Goal: Information Seeking & Learning: Compare options

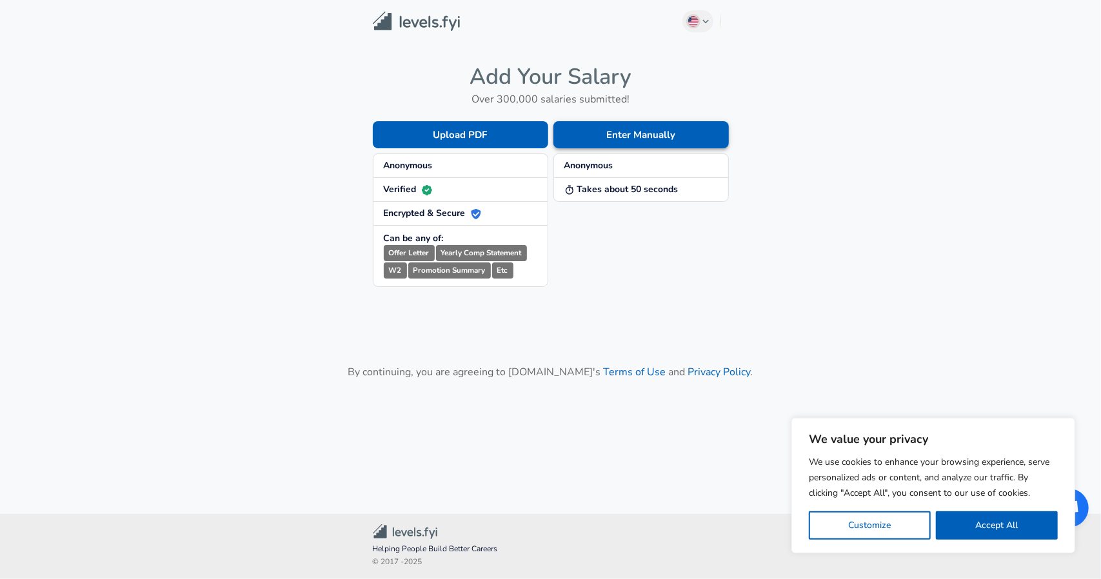
click at [636, 126] on button "Enter Manually" at bounding box center [641, 134] width 175 height 27
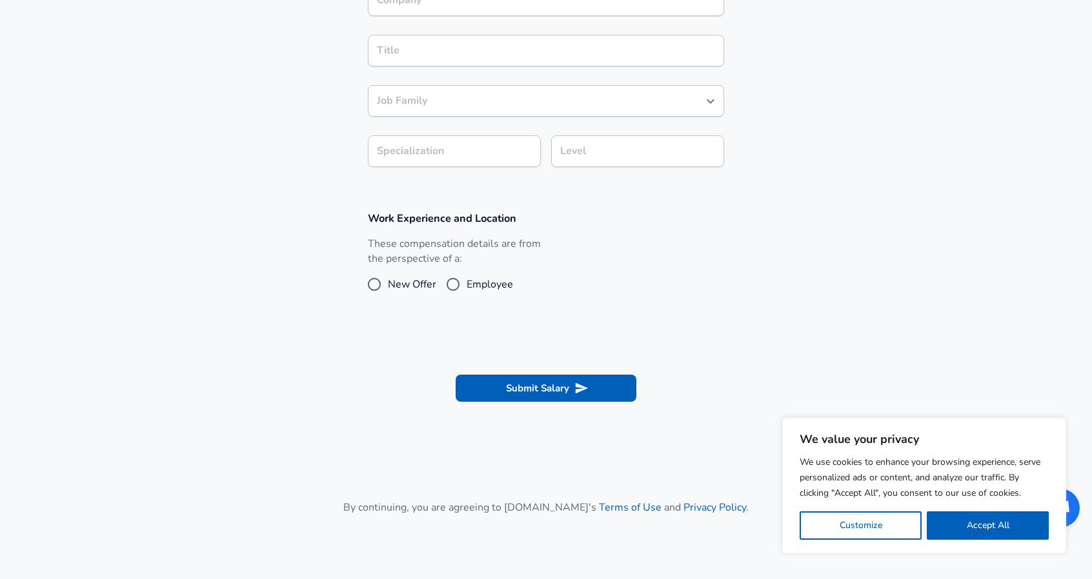
scroll to position [323, 0]
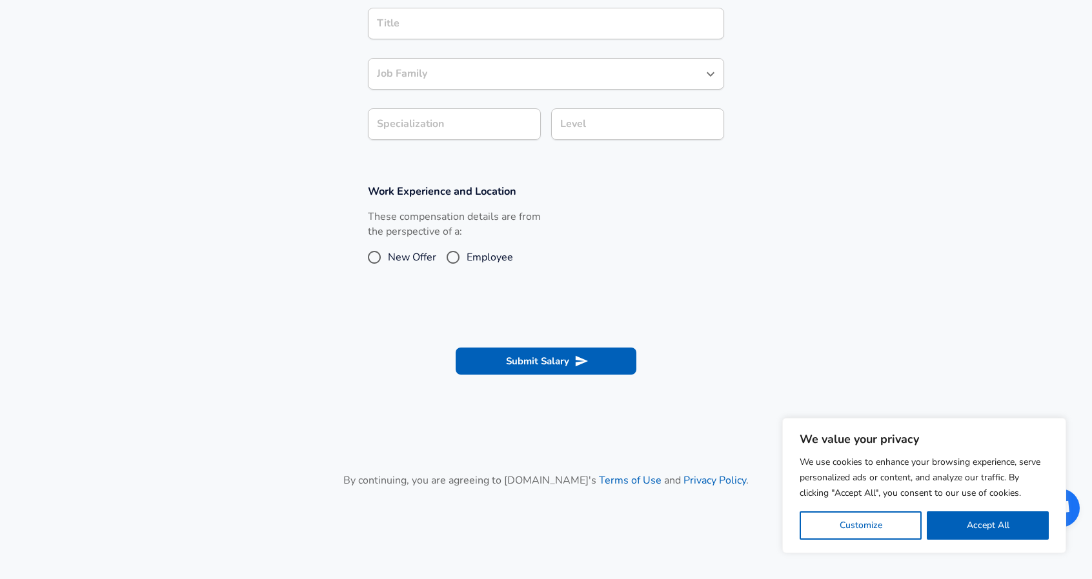
drag, startPoint x: 476, startPoint y: 237, endPoint x: 466, endPoint y: 236, distance: 10.3
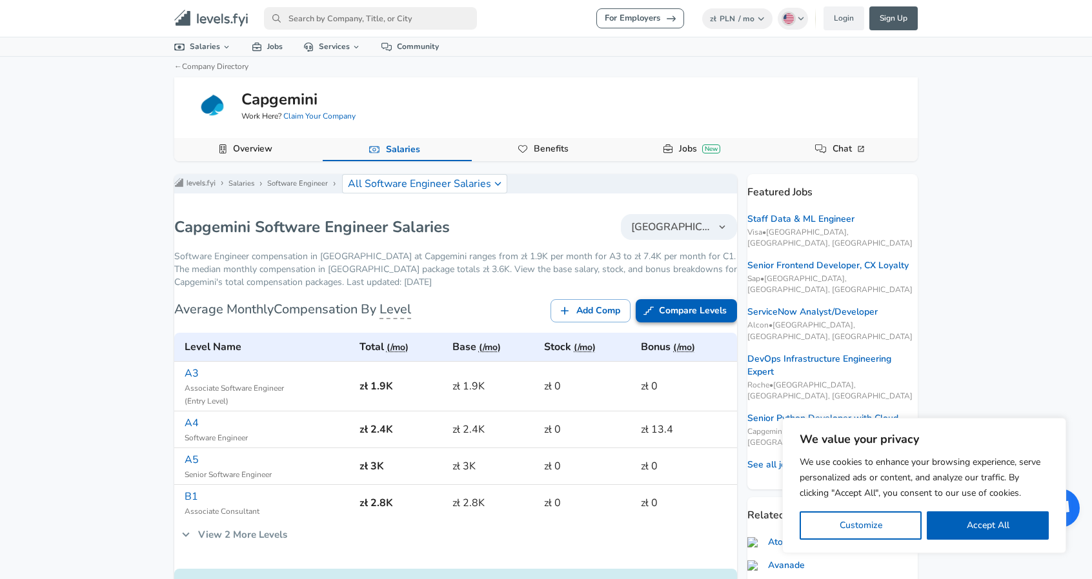
click at [661, 323] on link "Compare Levels" at bounding box center [685, 311] width 101 height 24
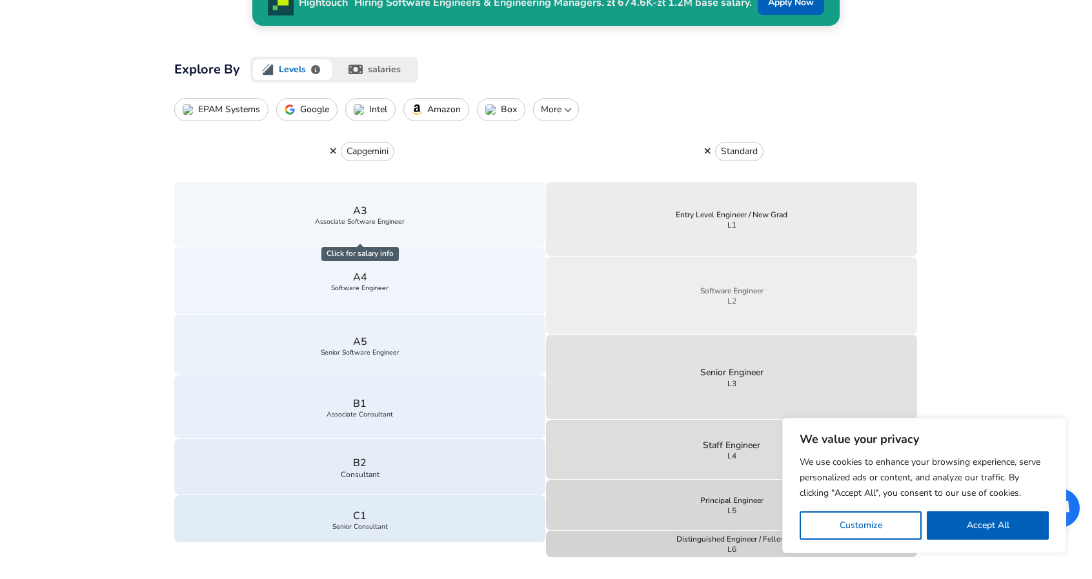
scroll to position [387, 0]
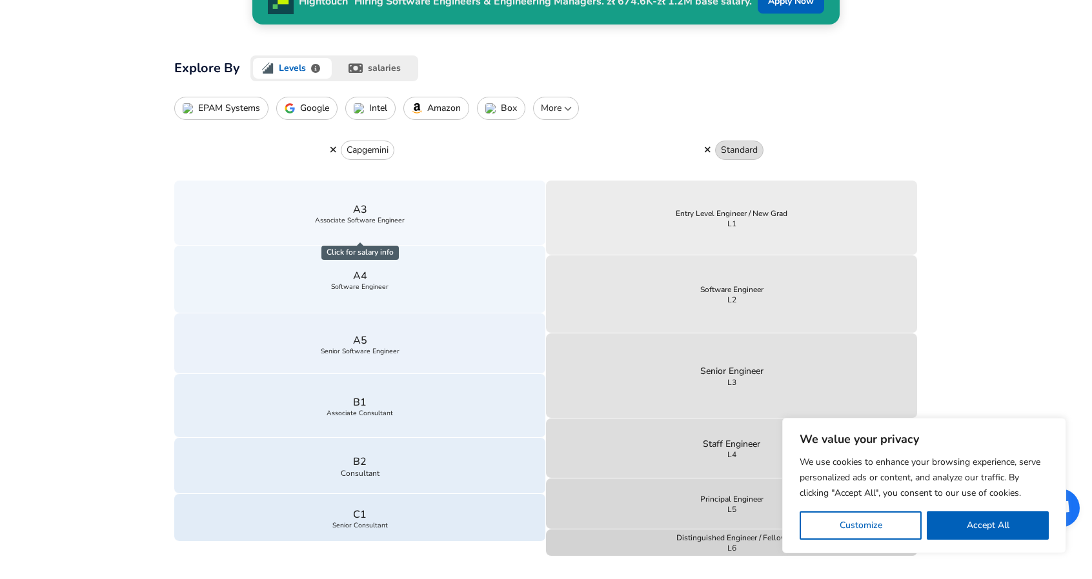
click at [732, 149] on p "Standard" at bounding box center [739, 150] width 37 height 13
click at [701, 146] on button "button" at bounding box center [707, 150] width 15 height 12
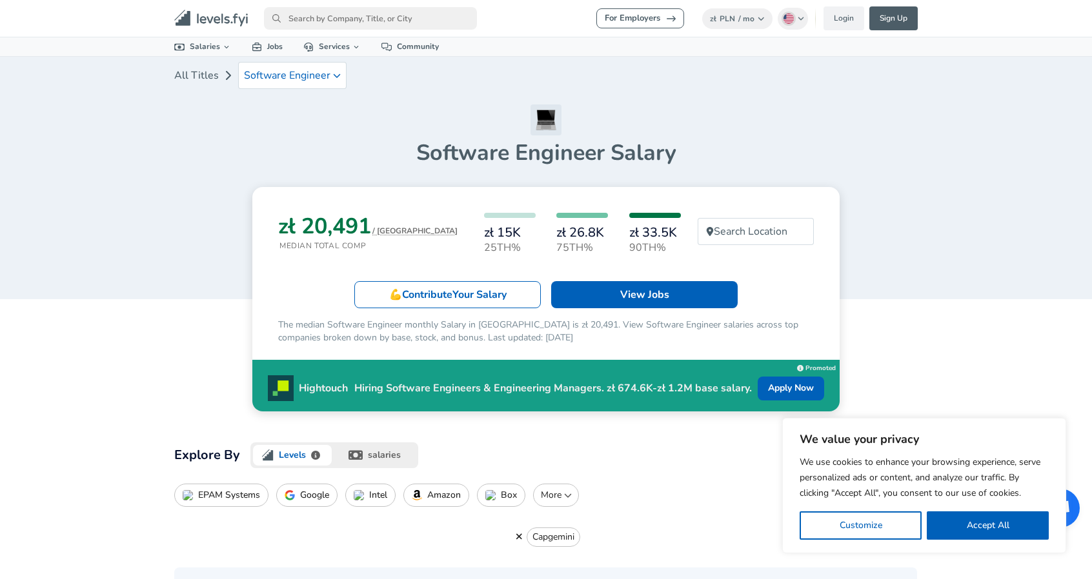
drag, startPoint x: 384, startPoint y: 0, endPoint x: 305, endPoint y: 19, distance: 81.1
click at [305, 19] on input "primary" at bounding box center [370, 18] width 213 height 23
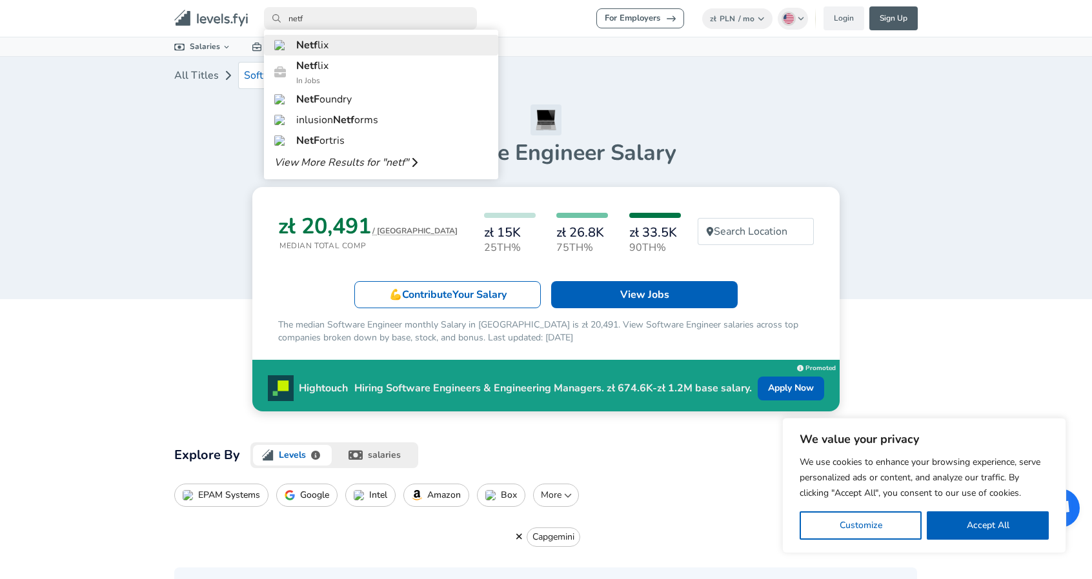
type input "netf"
click at [302, 48] on span "Netf" at bounding box center [306, 45] width 21 height 14
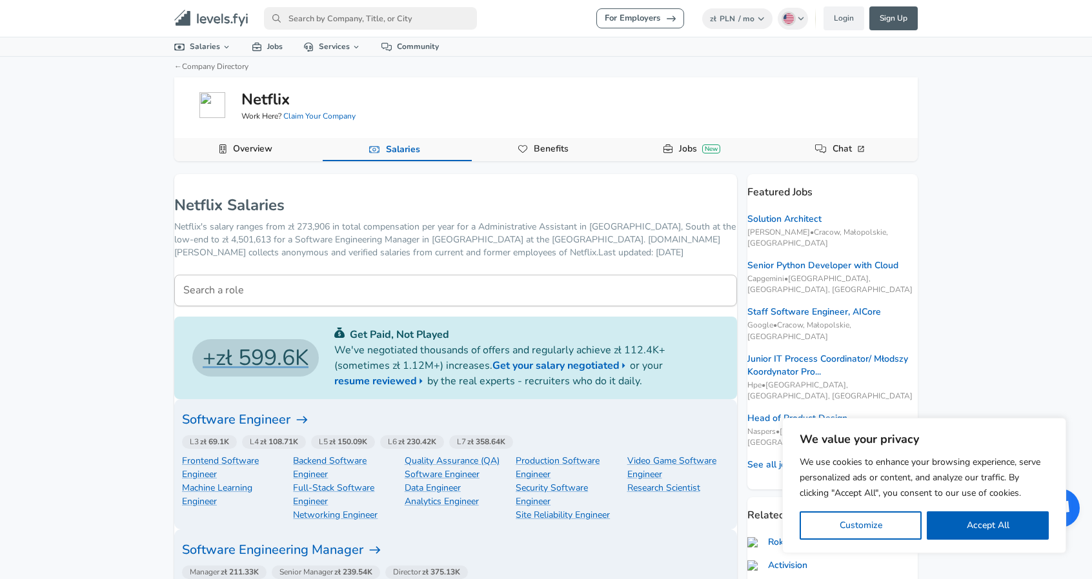
click at [532, 577] on div "Software Engineering Manager Manager zł 211.33K Senior Manager zł 239.54K Direc…" at bounding box center [455, 561] width 563 height 63
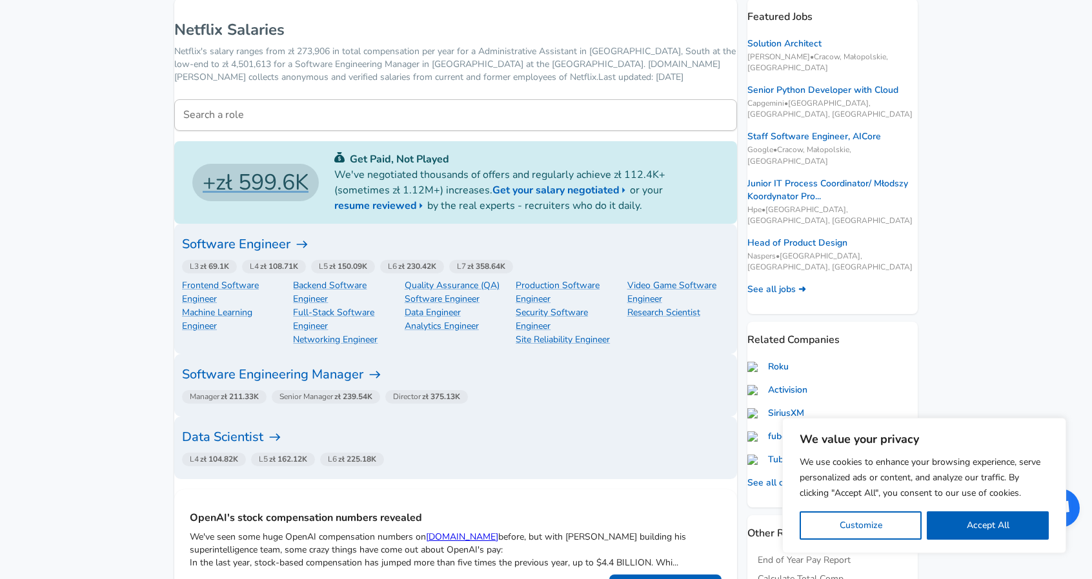
scroll to position [129, 0]
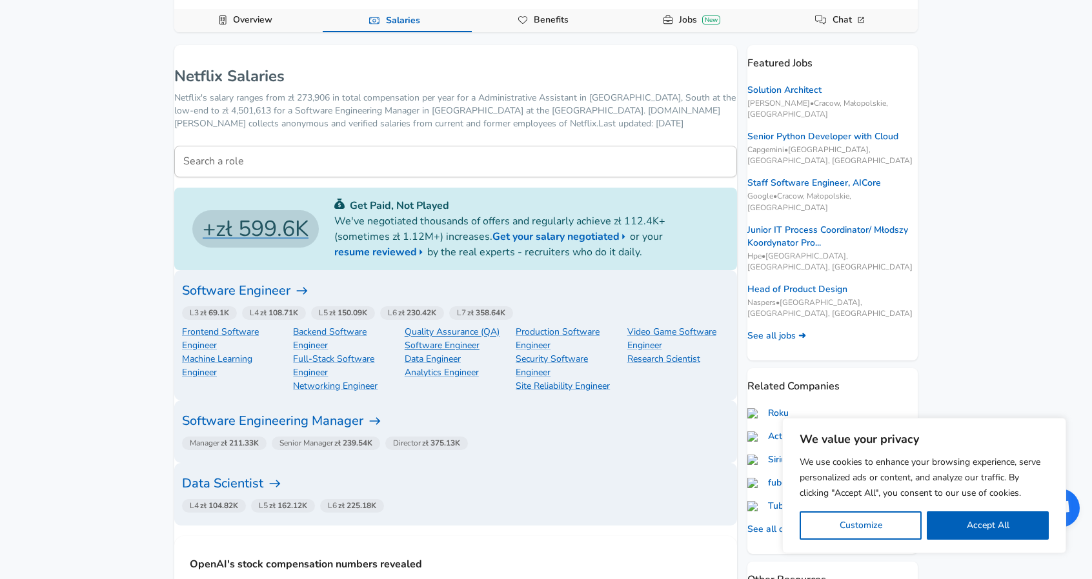
click at [405, 352] on p "Quality Assurance (QA) Software Engineer" at bounding box center [456, 338] width 102 height 27
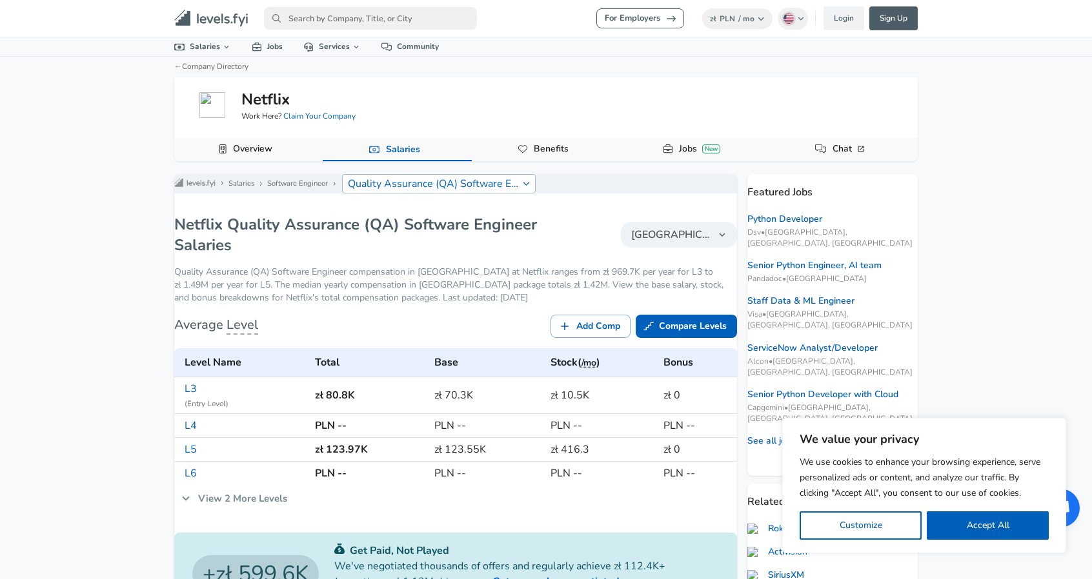
click at [468, 186] on p "Quality Assurance (QA) Software Engineer" at bounding box center [434, 183] width 172 height 15
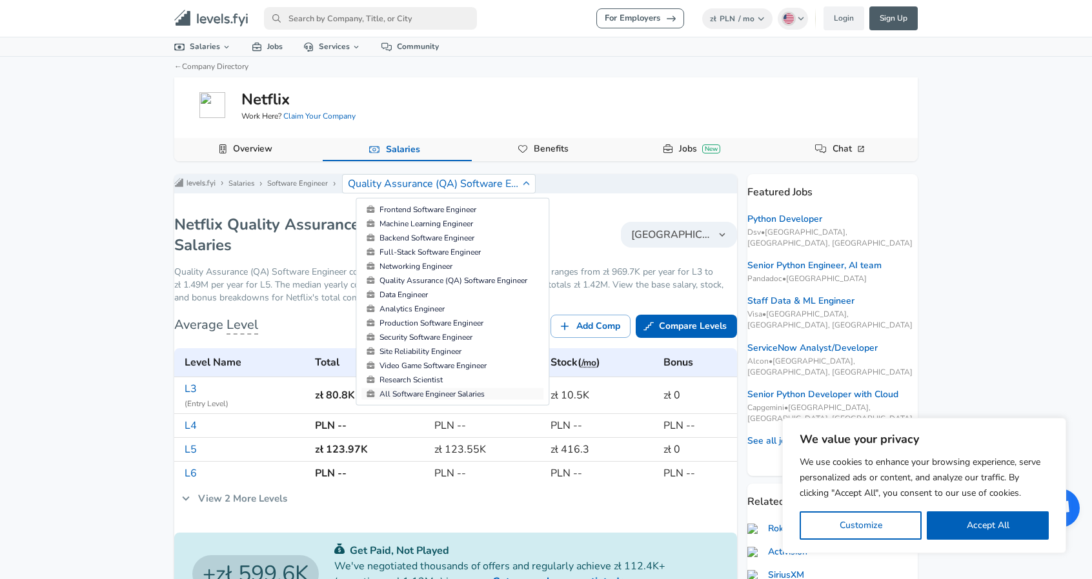
click at [425, 392] on link "All Software Engineer Salaries" at bounding box center [452, 394] width 182 height 12
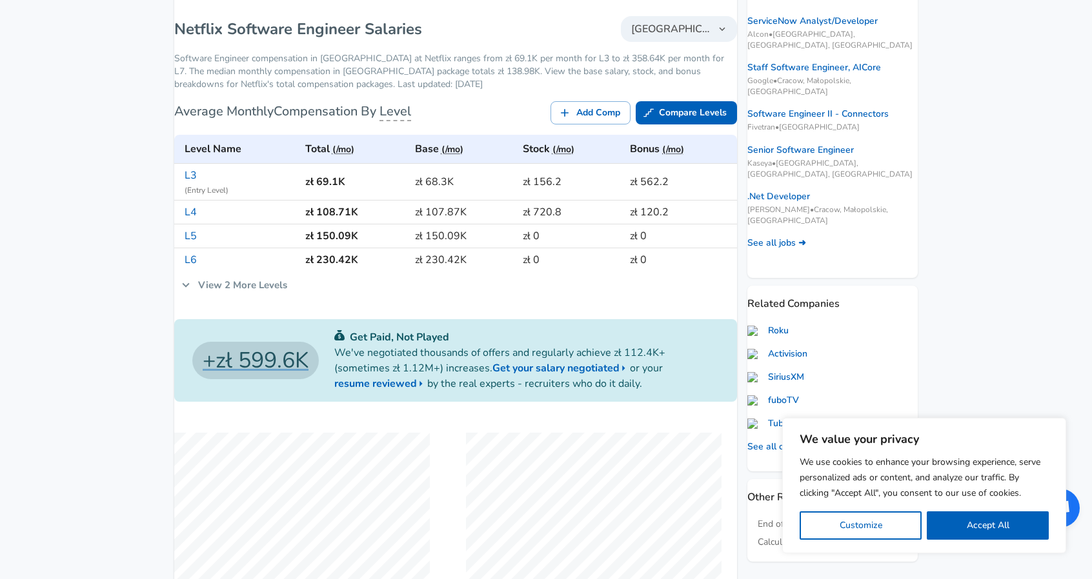
scroll to position [258, 0]
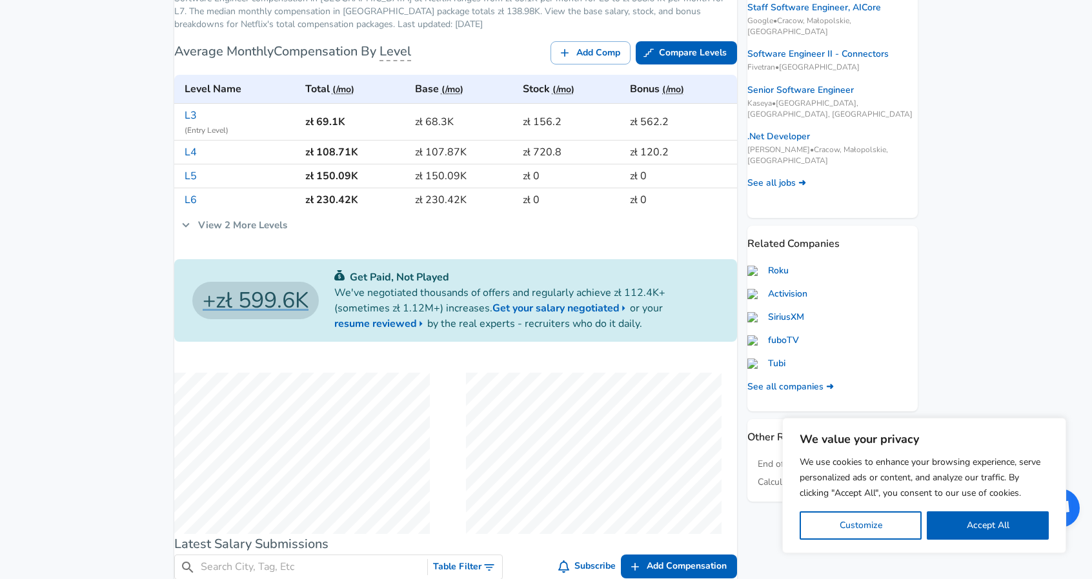
click at [218, 234] on link "View 2 More Levels" at bounding box center [234, 225] width 120 height 27
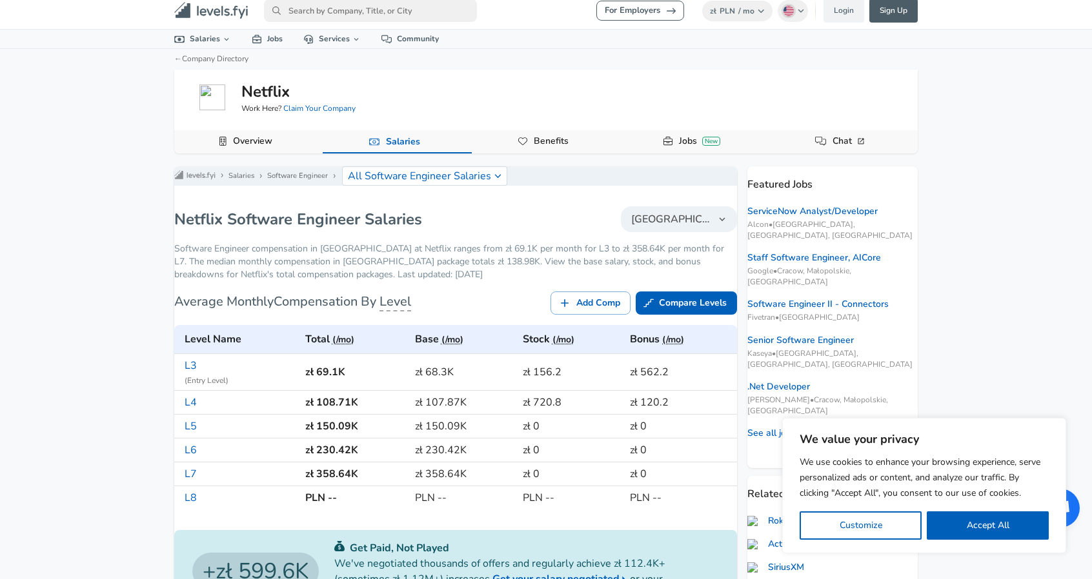
scroll to position [0, 0]
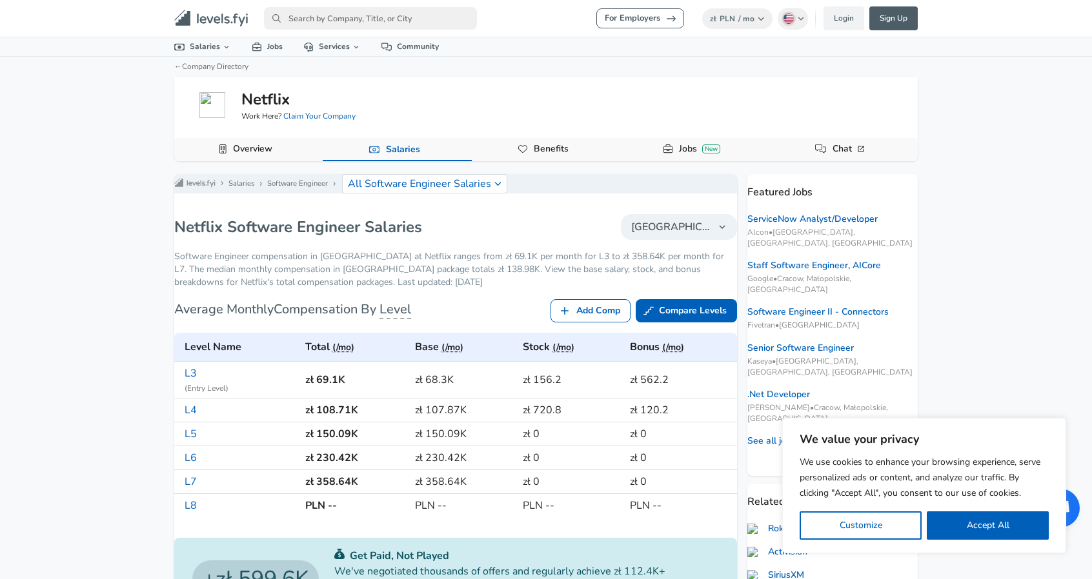
click at [579, 323] on link "Add Comp" at bounding box center [590, 311] width 80 height 24
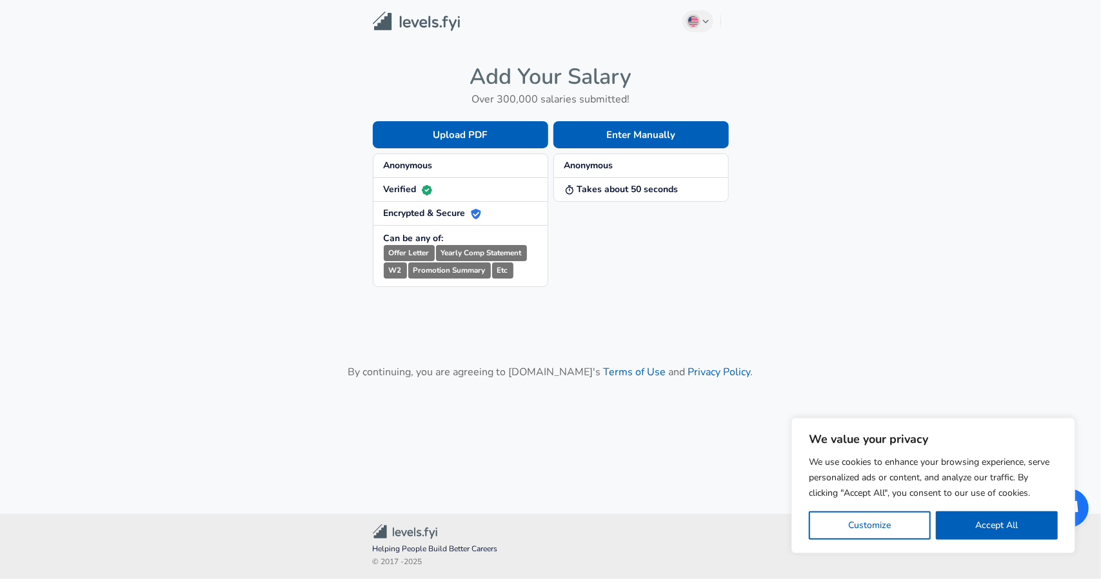
click at [605, 206] on div "Enter Manually Anonymous Takes about 50 seconds" at bounding box center [638, 194] width 181 height 186
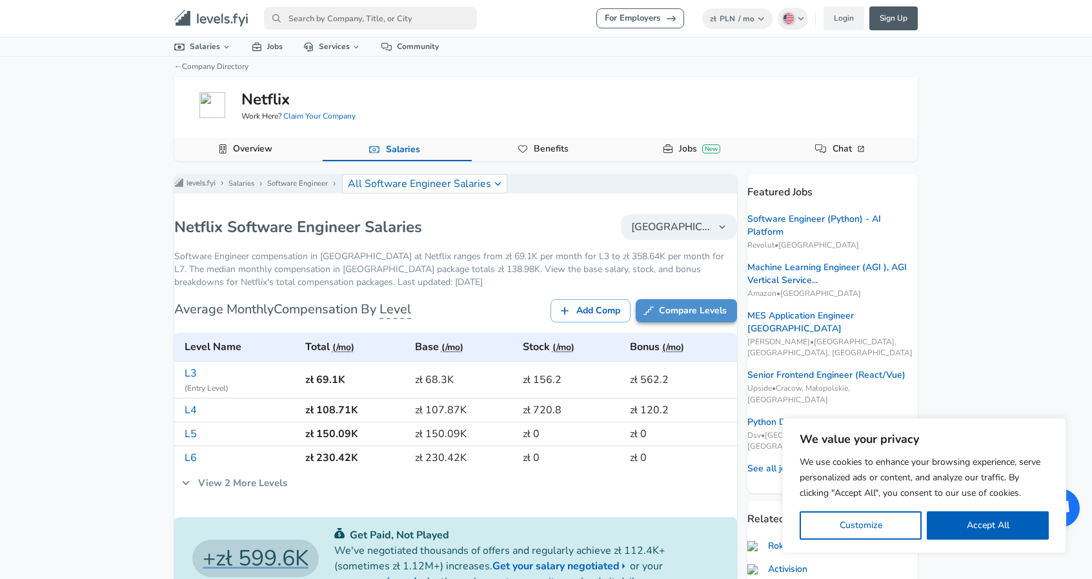
click at [662, 319] on link "Compare Levels" at bounding box center [685, 311] width 101 height 24
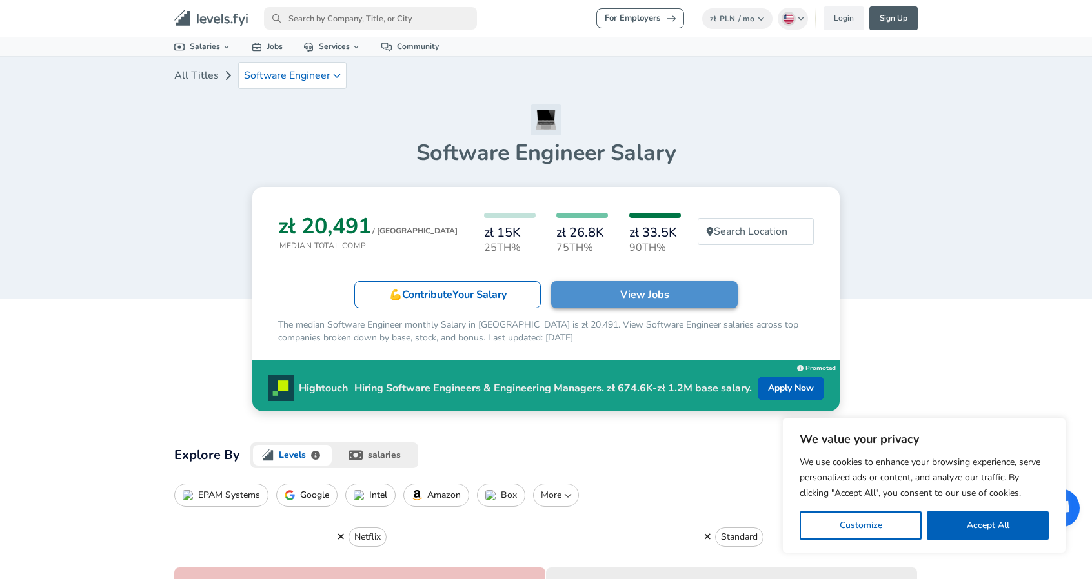
click at [643, 286] on link "View Jobs" at bounding box center [644, 294] width 186 height 27
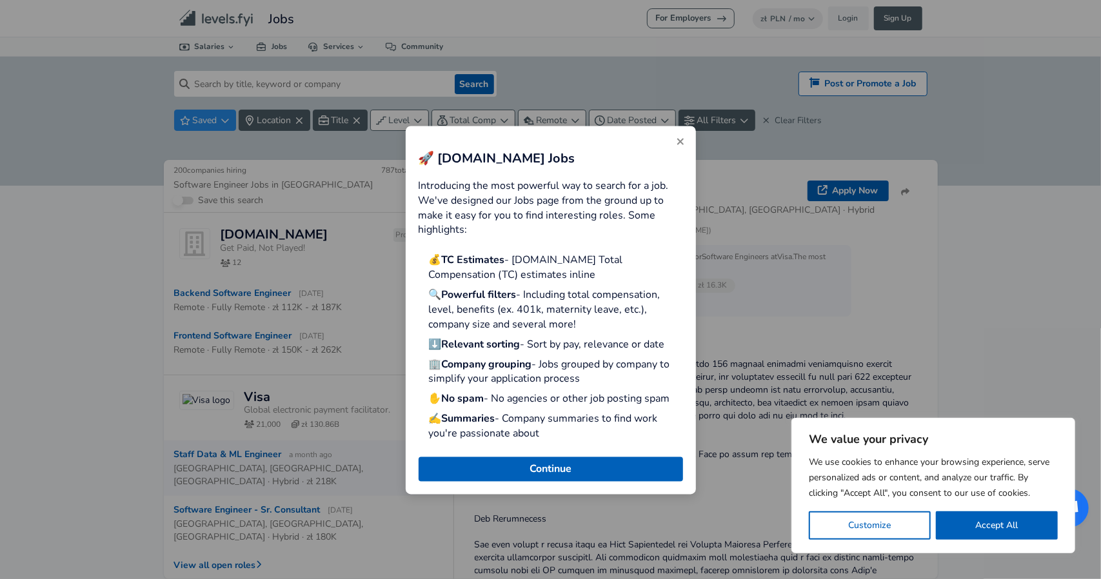
click at [582, 491] on div "🚀 [DOMAIN_NAME] Jobs Introducing the most powerful way to search for a job. We'…" at bounding box center [551, 310] width 290 height 368
click at [562, 479] on button "Continue" at bounding box center [551, 469] width 265 height 25
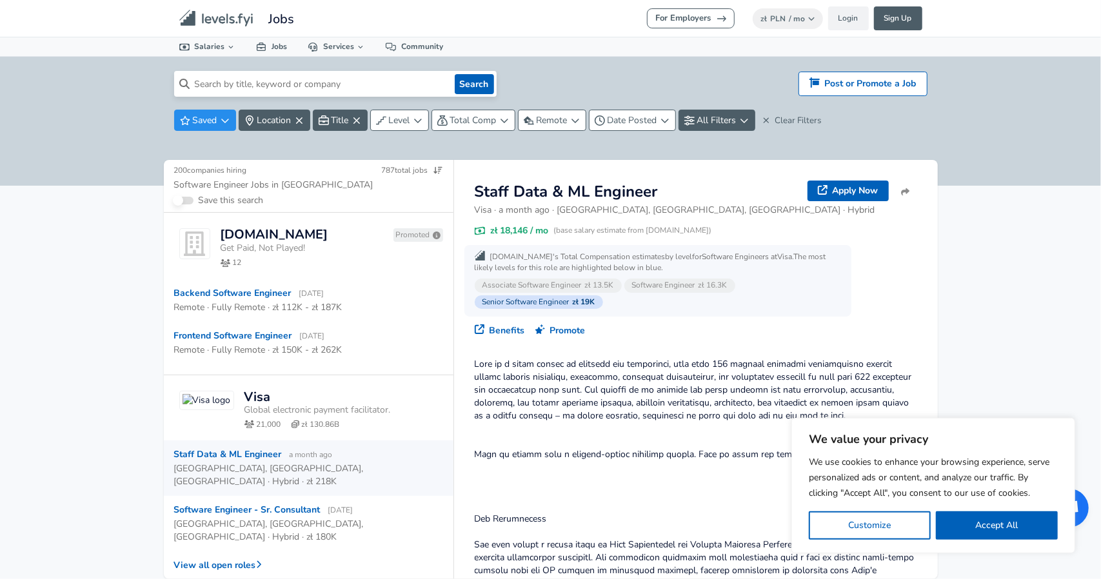
click at [268, 81] on input at bounding box center [320, 84] width 260 height 26
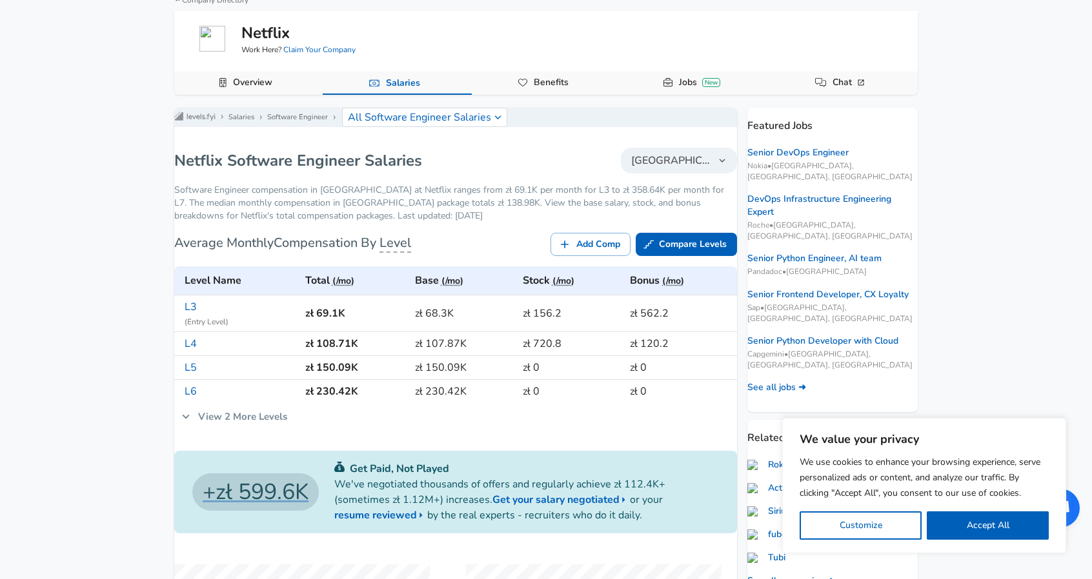
scroll to position [129, 0]
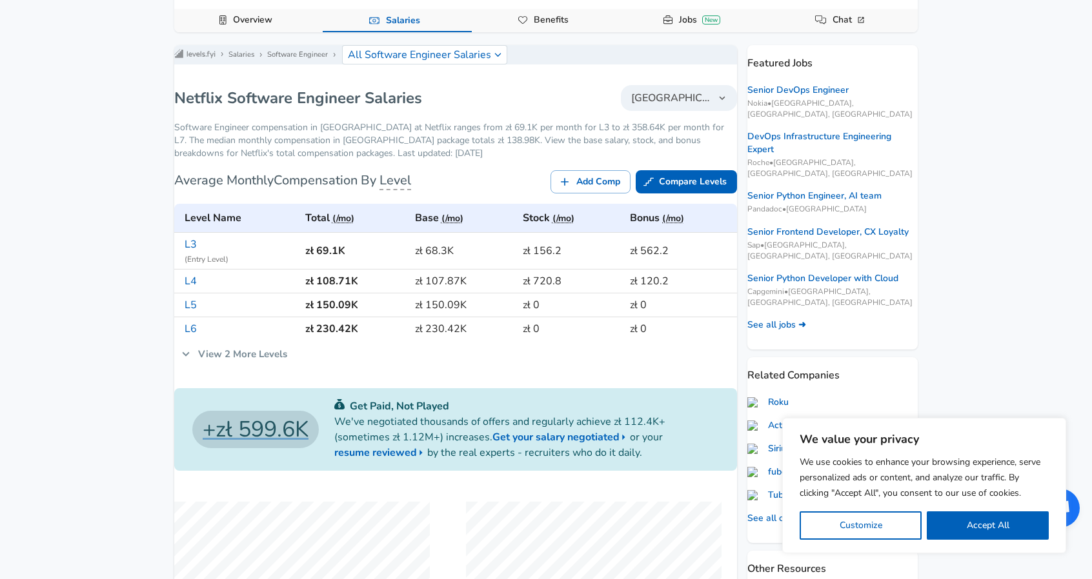
click at [193, 361] on icon at bounding box center [186, 354] width 14 height 14
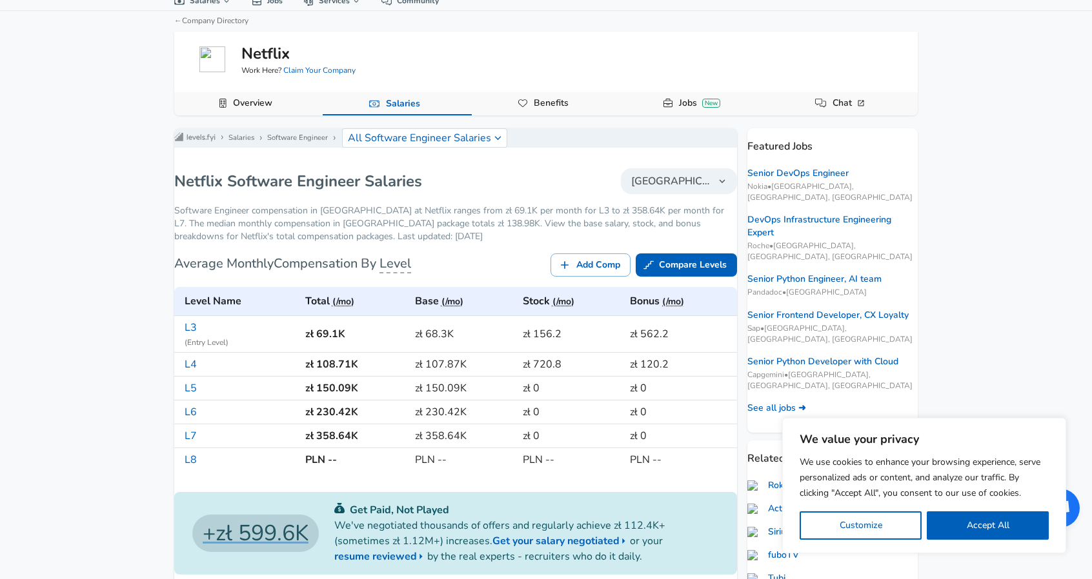
scroll to position [0, 0]
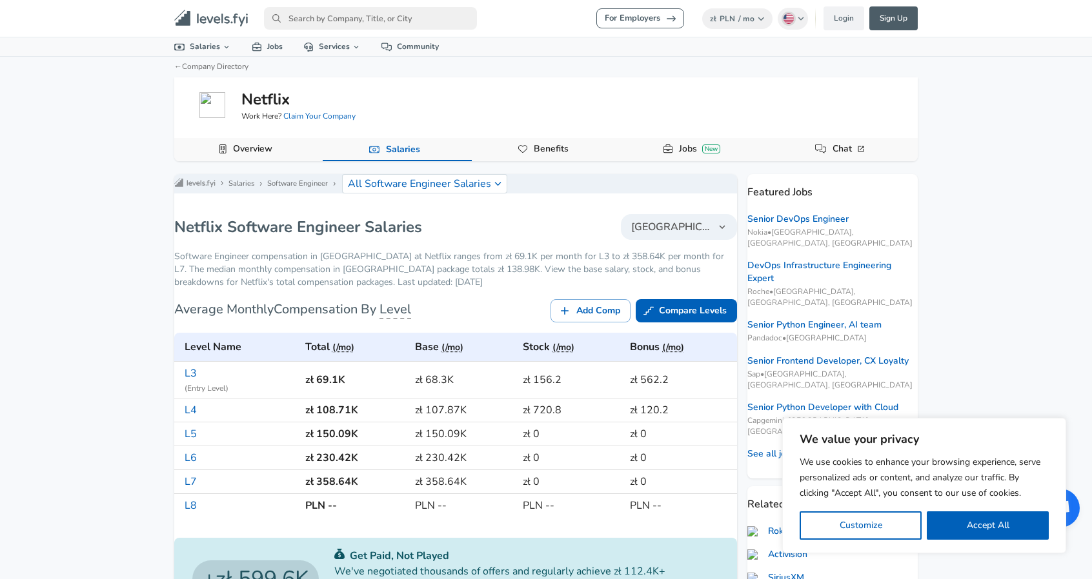
click at [676, 228] on button "[GEOGRAPHIC_DATA]" at bounding box center [679, 227] width 116 height 26
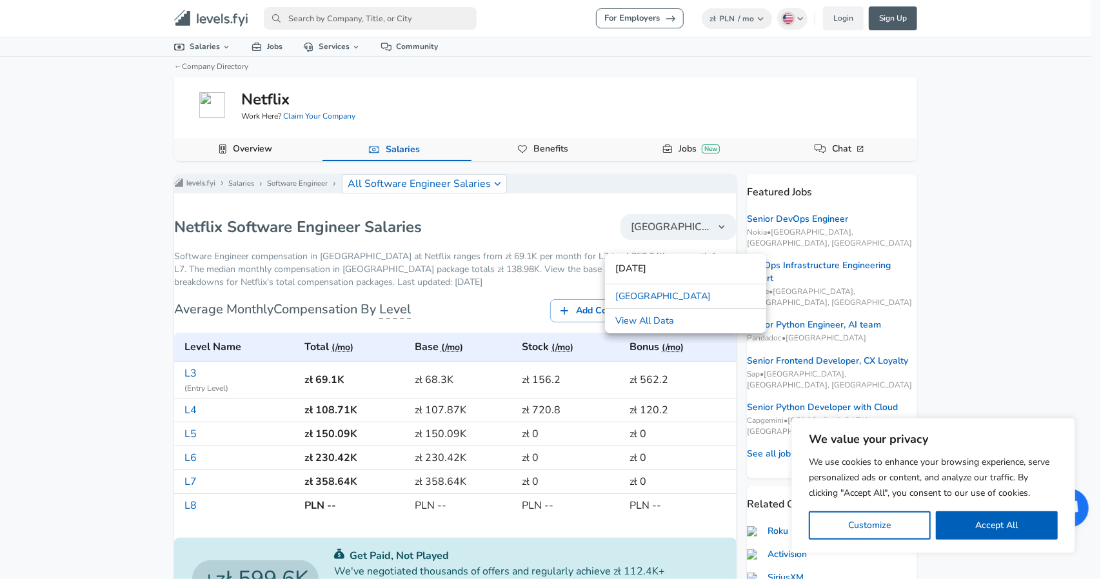
type input "[DATE]"
click at [652, 299] on link "[GEOGRAPHIC_DATA]" at bounding box center [685, 296] width 161 height 19
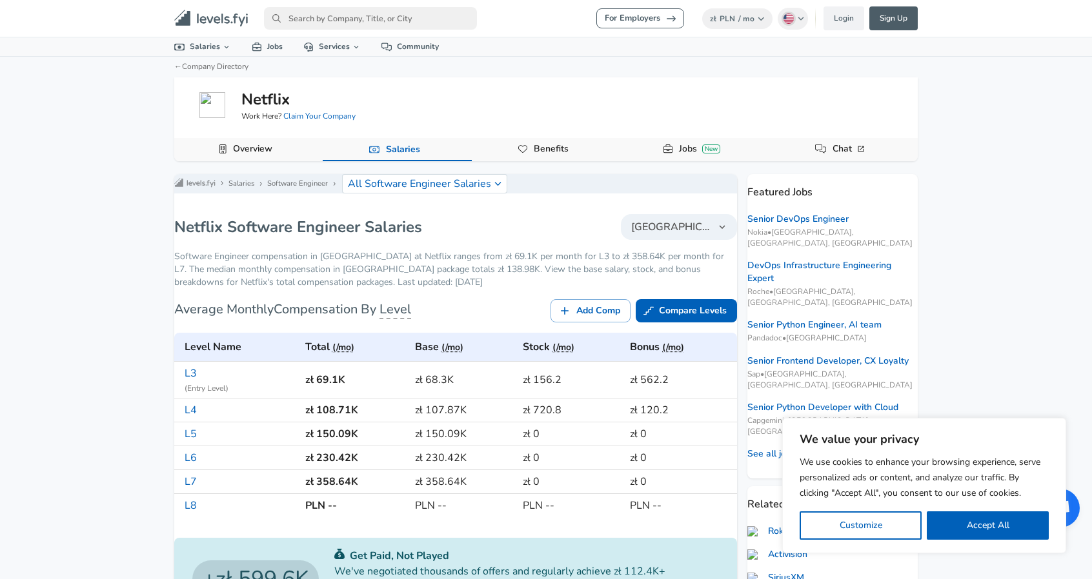
click at [677, 233] on span "[GEOGRAPHIC_DATA]" at bounding box center [671, 226] width 80 height 15
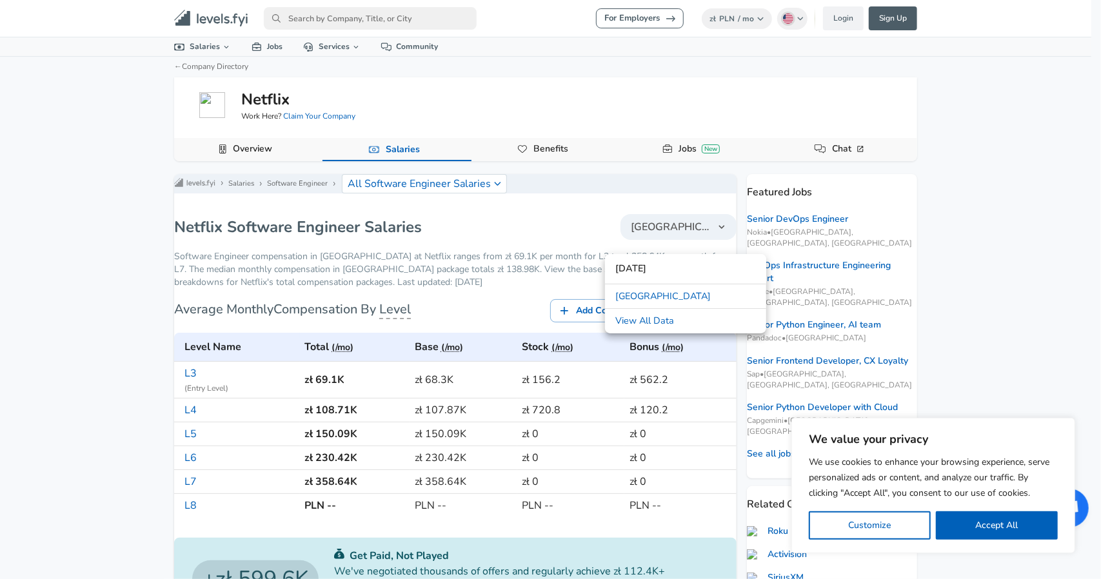
click at [634, 299] on span "[GEOGRAPHIC_DATA]" at bounding box center [662, 297] width 95 height 14
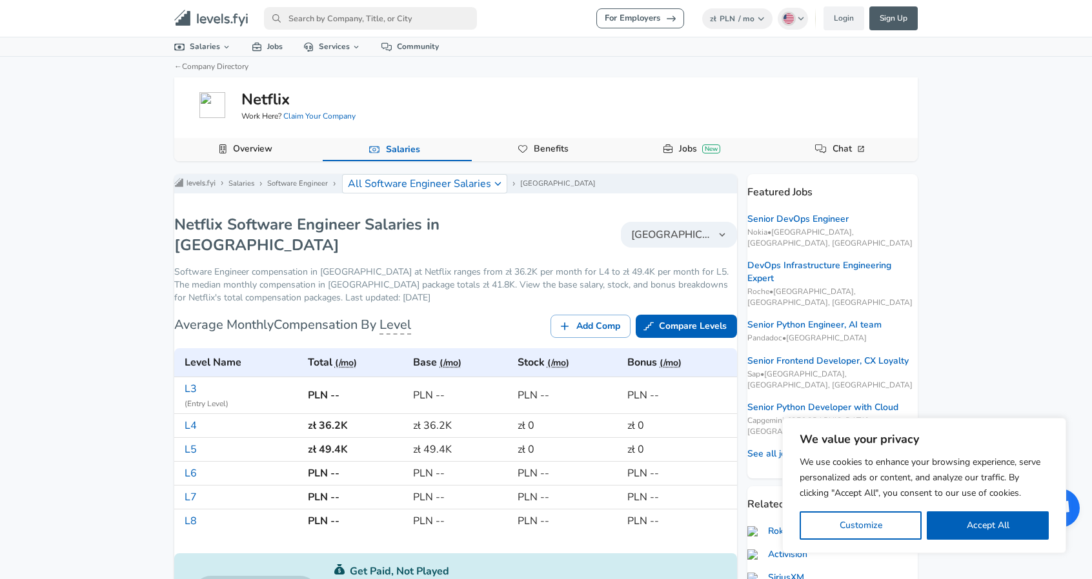
click at [742, 5] on nav "For Employers zł PLN / mo Change English ([GEOGRAPHIC_DATA]) Change Login Sign …" at bounding box center [546, 18] width 774 height 26
click at [740, 8] on button "zł PLN / mo Change" at bounding box center [737, 18] width 70 height 21
click at [740, 17] on span "/ mo" at bounding box center [746, 19] width 16 height 10
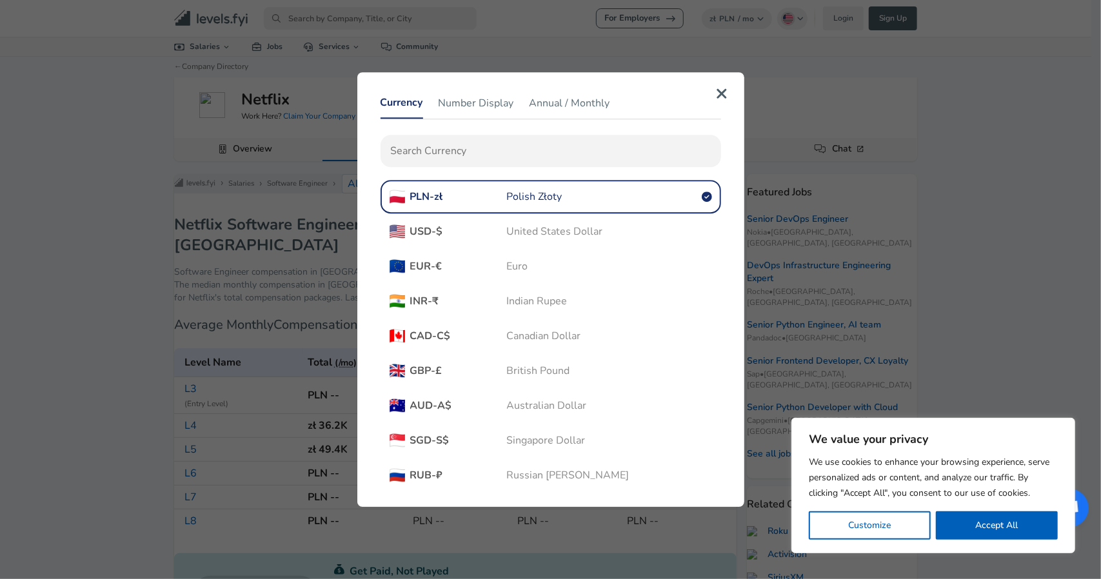
click at [486, 225] on span "USD - $" at bounding box center [458, 232] width 97 height 14
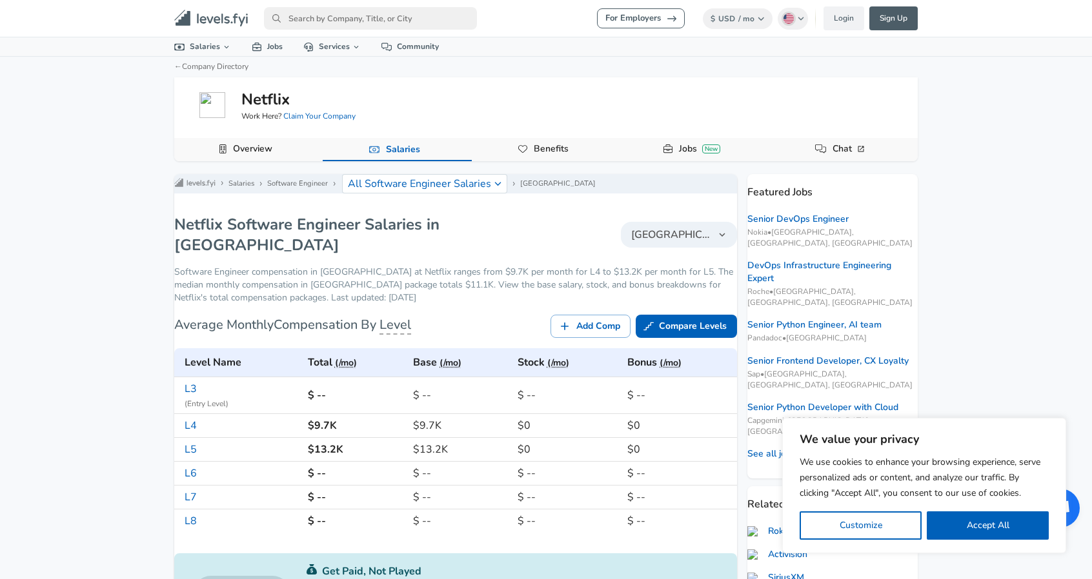
click at [30, 237] on div "For Employers $ USD / mo Change English ([GEOGRAPHIC_DATA]) Change Login Sign U…" at bounding box center [546, 289] width 1092 height 579
